Goal: Task Accomplishment & Management: Use online tool/utility

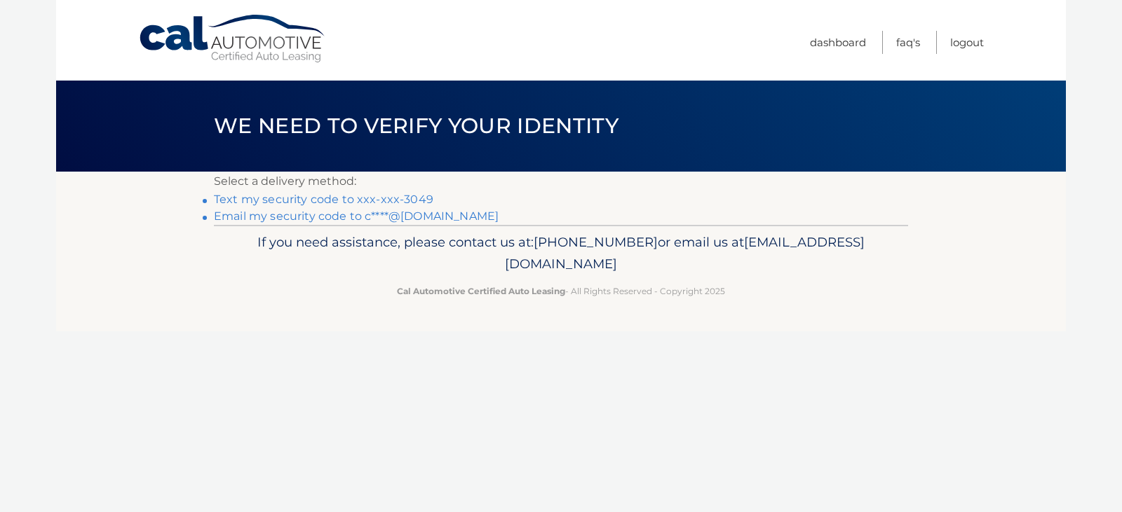
click at [355, 201] on link "Text my security code to xxx-xxx-3049" at bounding box center [323, 199] width 219 height 13
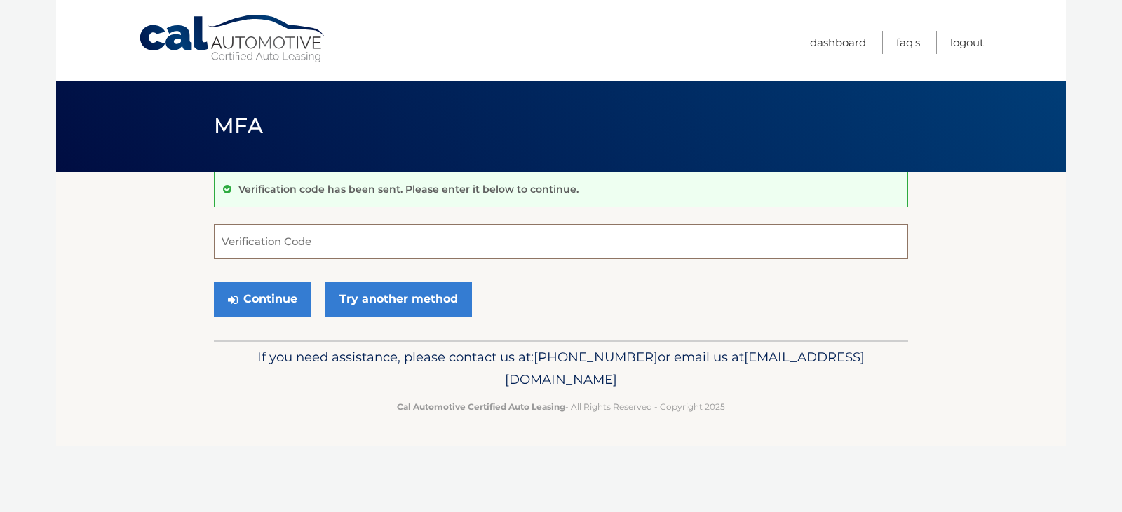
click at [357, 244] on input "Verification Code" at bounding box center [561, 241] width 694 height 35
type input "938552"
click at [214, 282] on button "Continue" at bounding box center [262, 299] width 97 height 35
click at [270, 292] on button "Continue" at bounding box center [262, 299] width 97 height 35
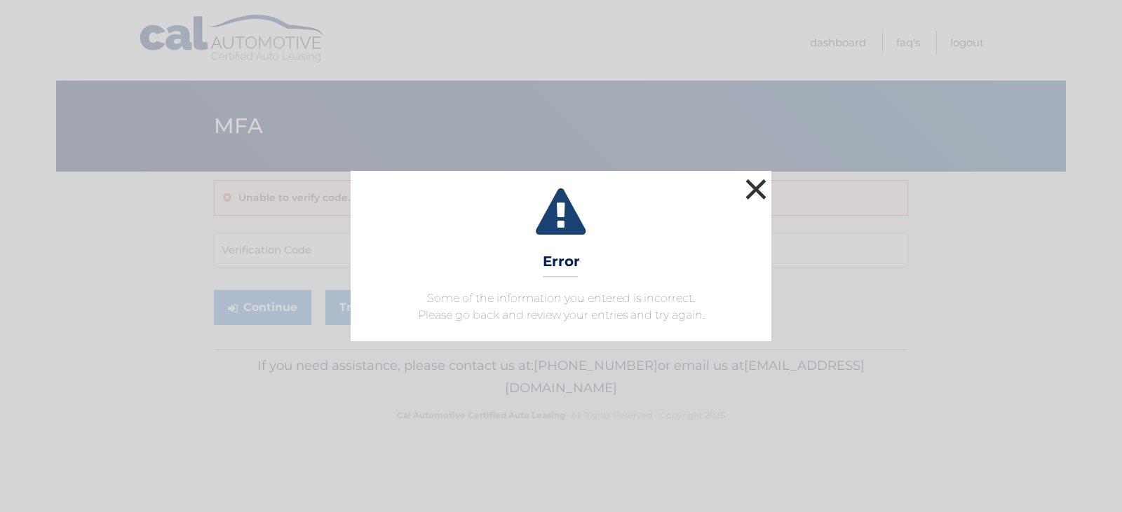
click at [757, 191] on button "×" at bounding box center [756, 189] width 28 height 28
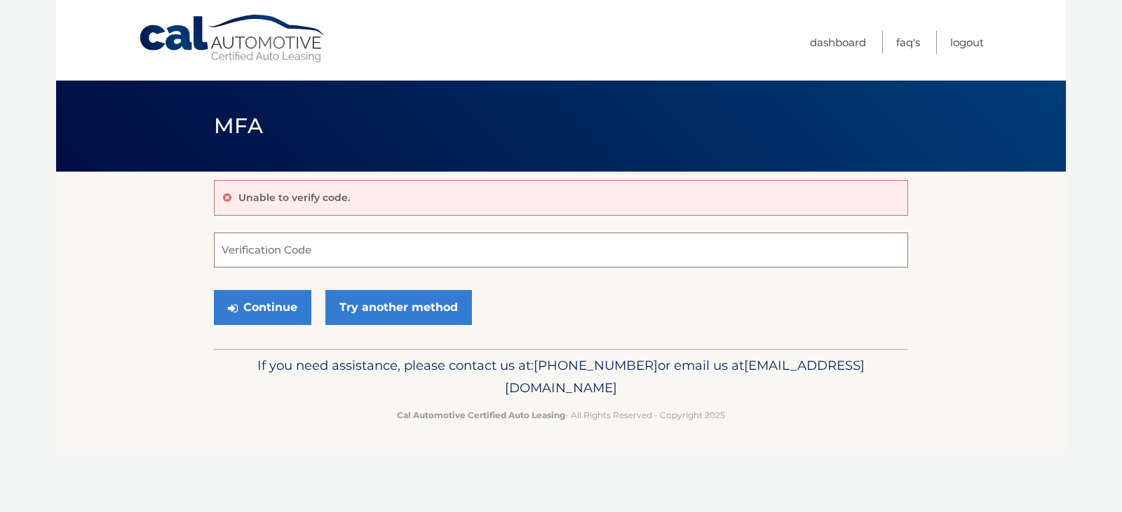
click at [362, 240] on input "Verification Code" at bounding box center [561, 250] width 694 height 35
type input "938552"
click at [214, 290] on button "Continue" at bounding box center [262, 307] width 97 height 35
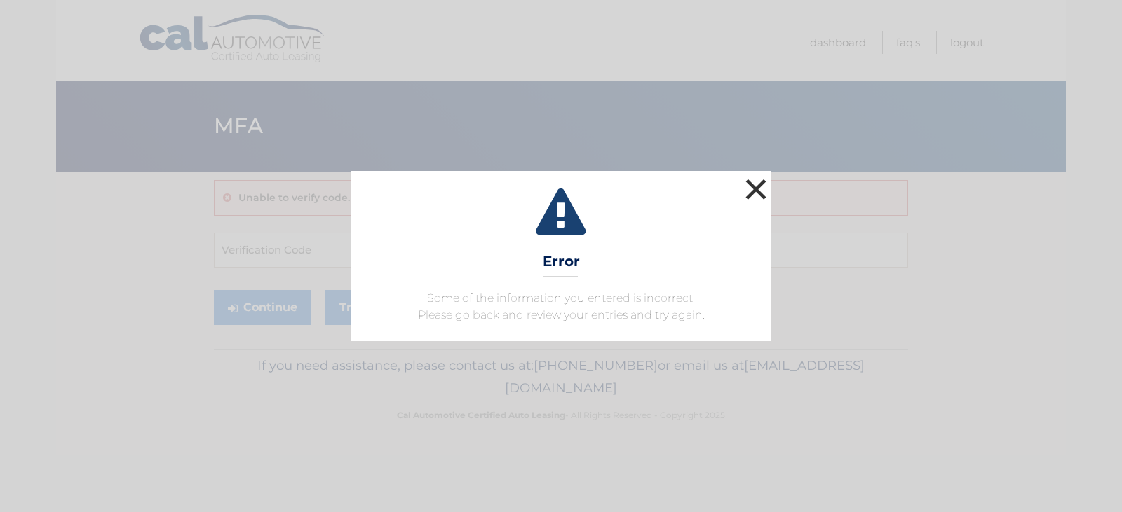
click at [759, 186] on button "×" at bounding box center [756, 189] width 28 height 28
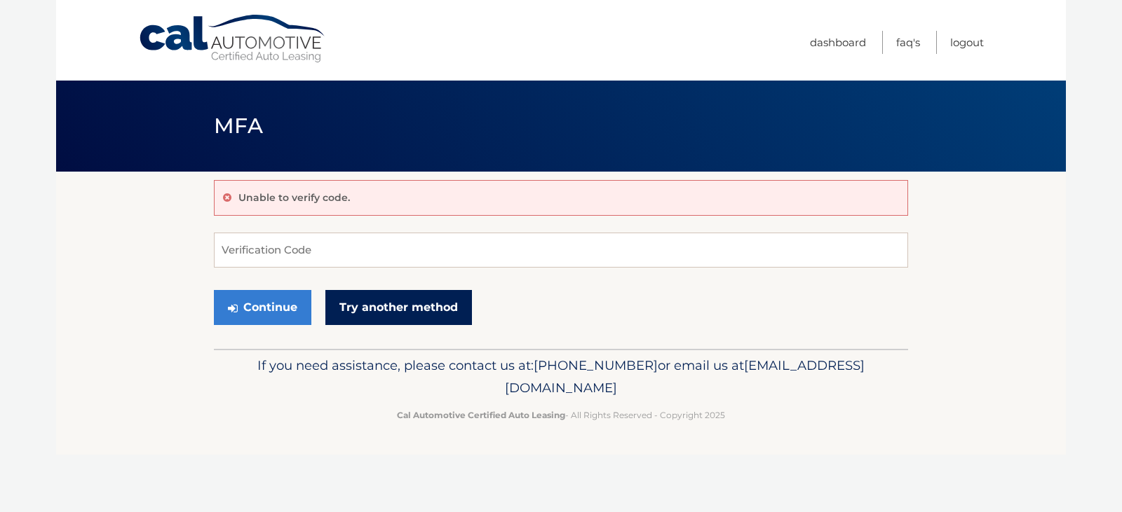
click at [416, 308] on link "Try another method" at bounding box center [398, 307] width 147 height 35
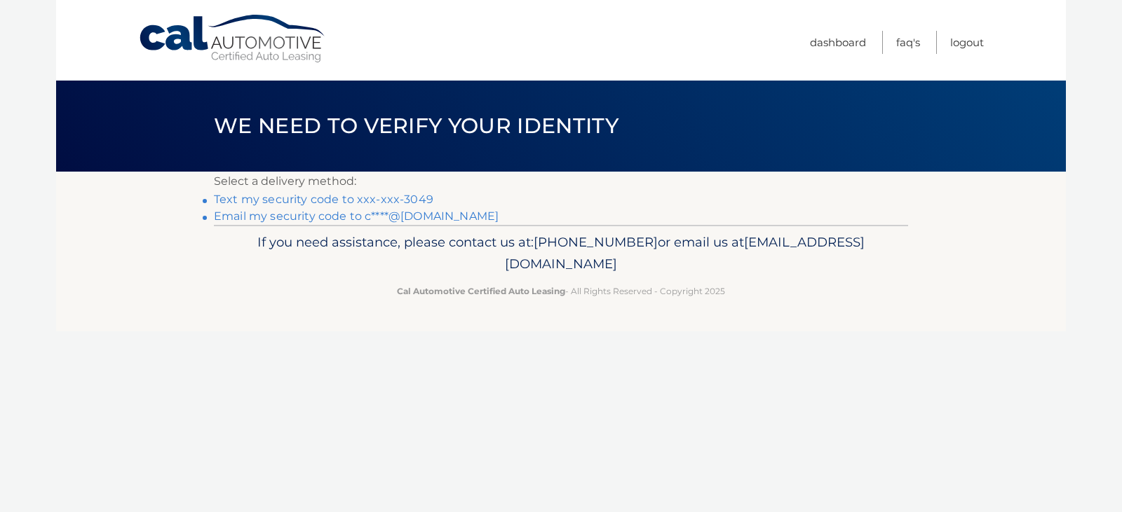
click at [321, 201] on link "Text my security code to xxx-xxx-3049" at bounding box center [323, 199] width 219 height 13
click at [858, 41] on link "Dashboard" at bounding box center [838, 42] width 56 height 23
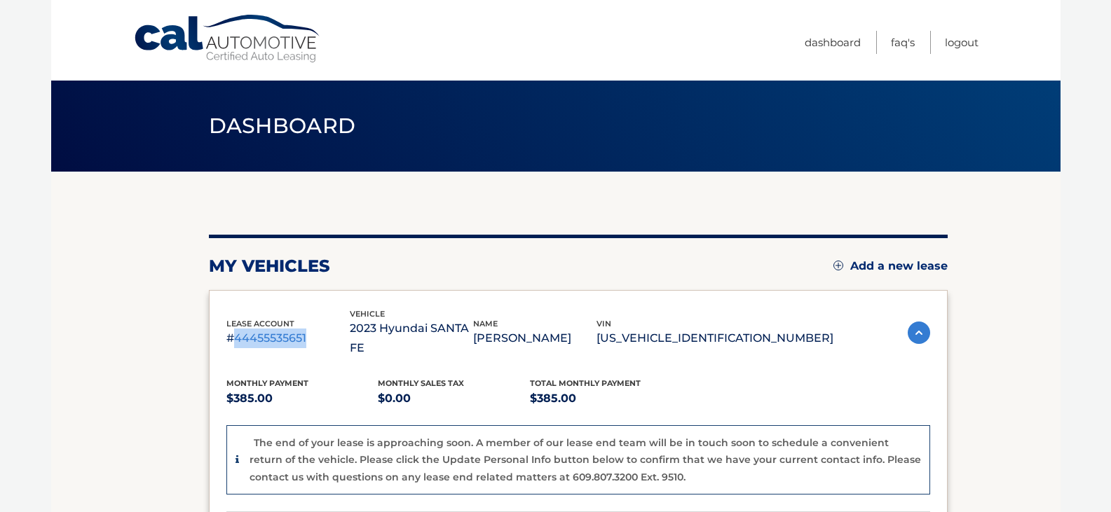
drag, startPoint x: 233, startPoint y: 325, endPoint x: 305, endPoint y: 327, distance: 72.2
click at [305, 329] on p "#44455535651" at bounding box center [287, 339] width 123 height 20
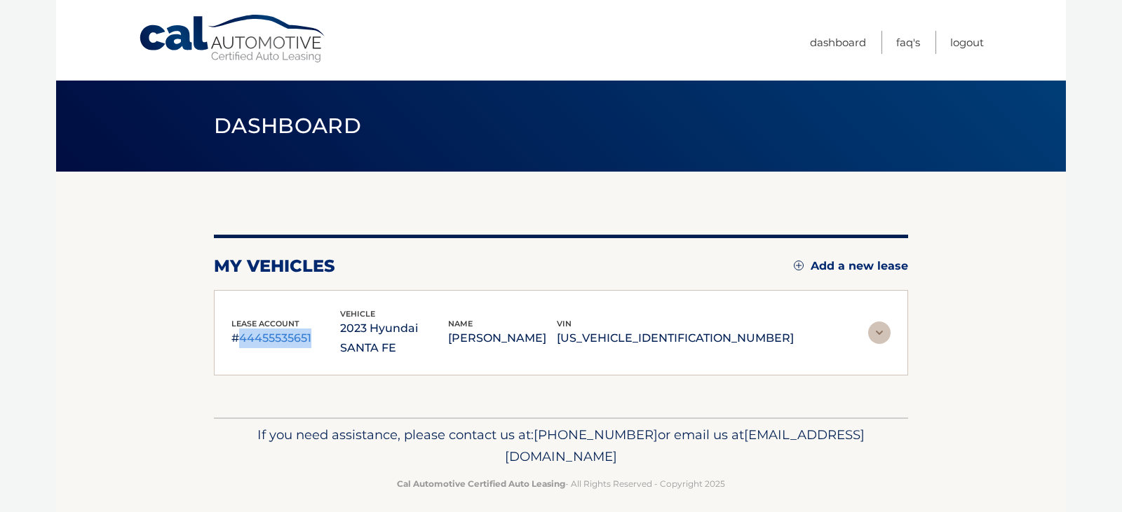
copy p "44455535651"
